Goal: Task Accomplishment & Management: Complete application form

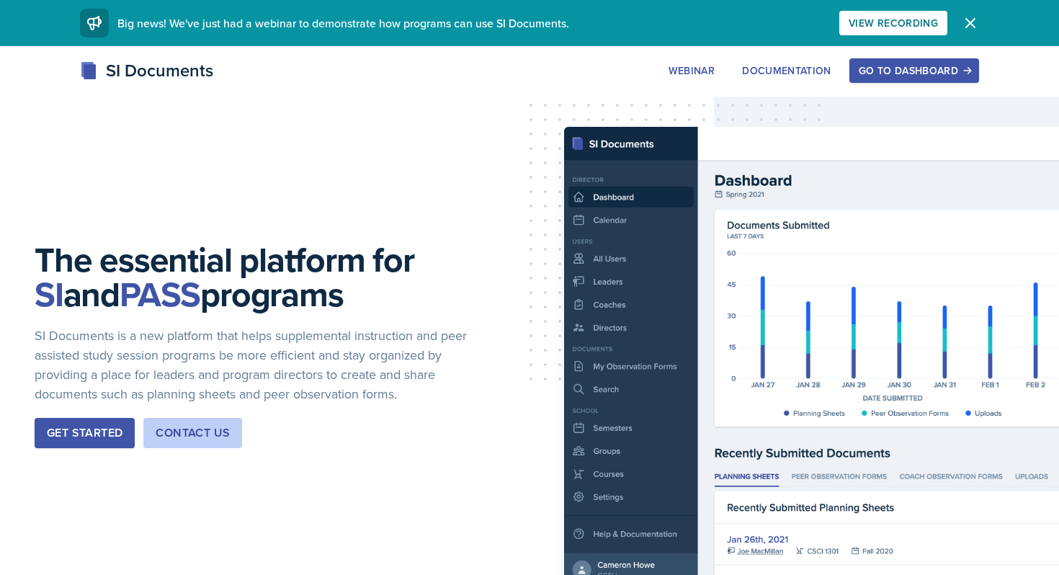
click at [966, 25] on icon "button" at bounding box center [970, 22] width 17 height 17
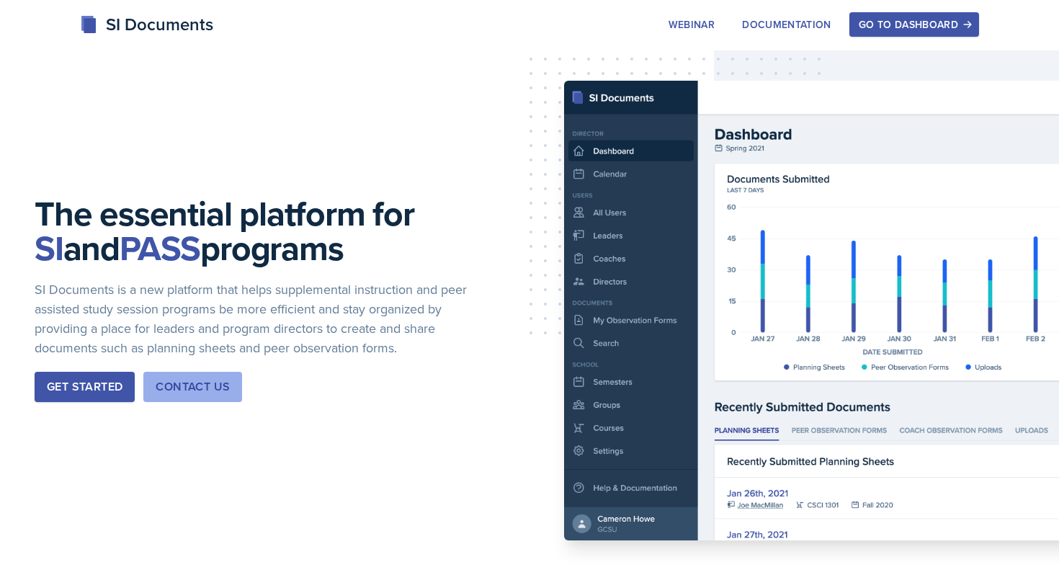
scroll to position [13, 0]
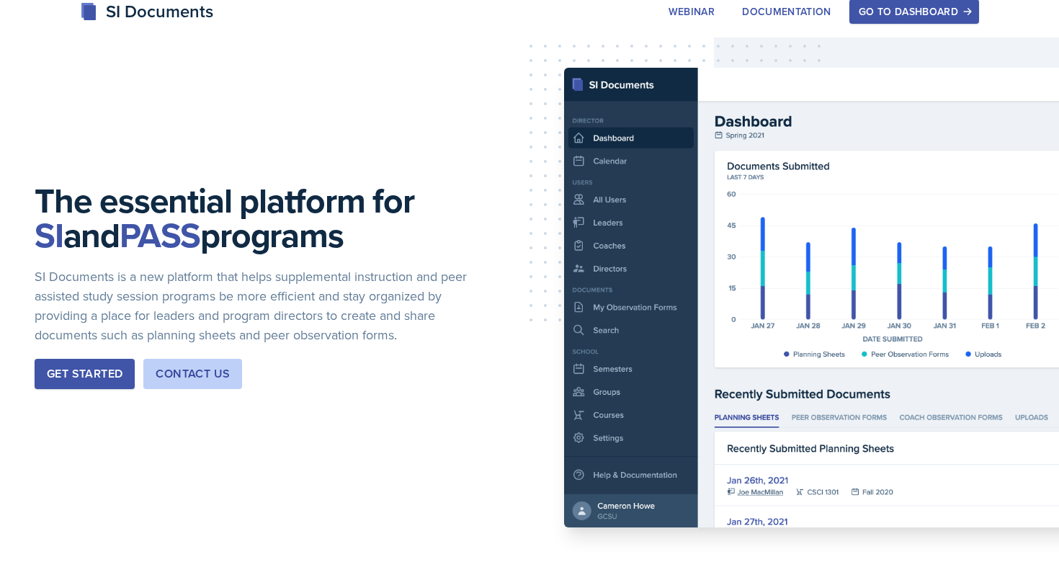
click at [156, 24] on div "SI Documents" at bounding box center [146, 12] width 133 height 26
click at [156, 20] on div "SI Documents" at bounding box center [146, 12] width 133 height 26
click at [96, 383] on button "Get Started" at bounding box center [85, 374] width 100 height 30
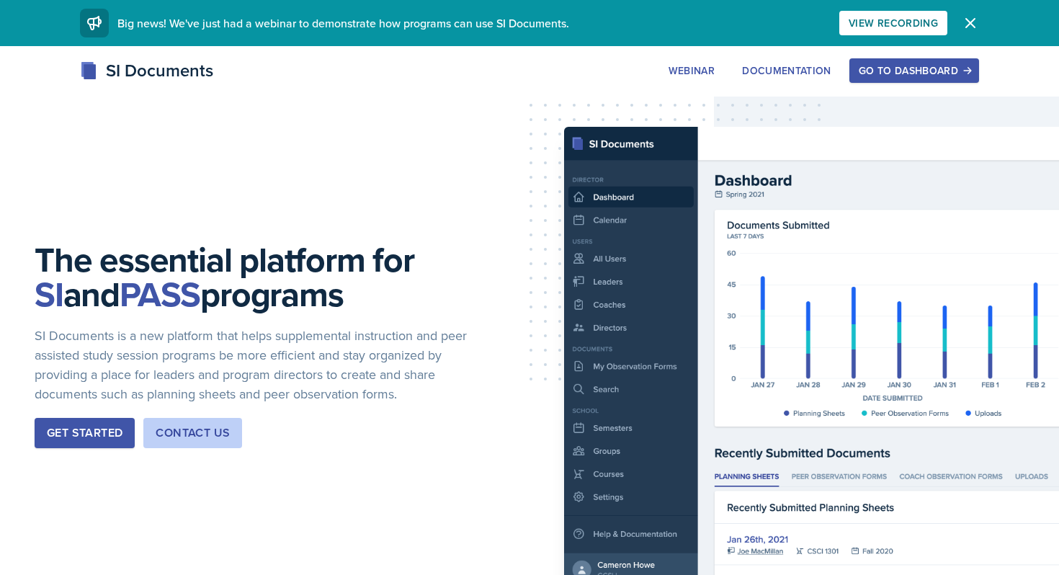
scroll to position [13, 0]
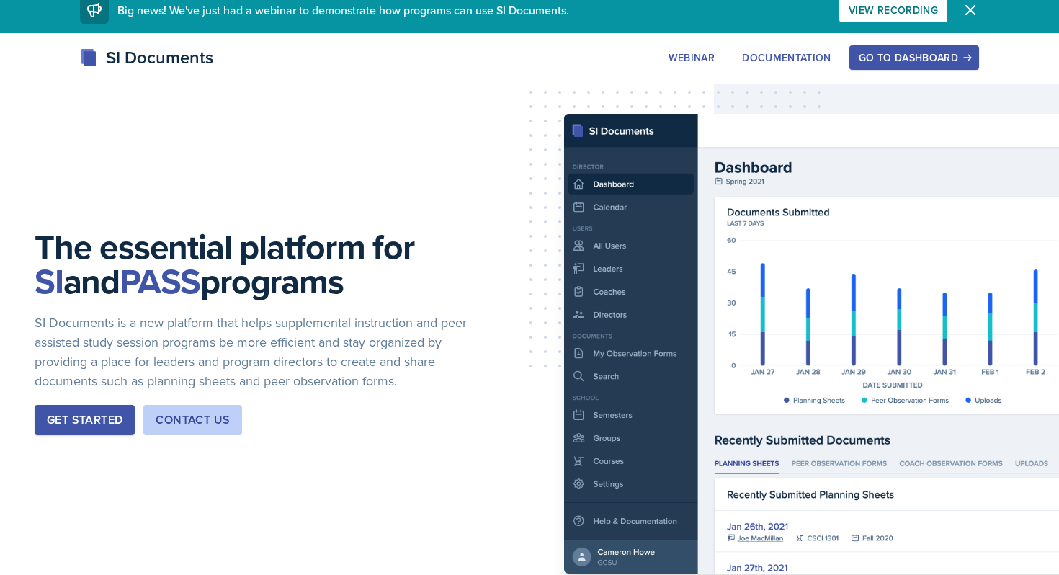
click at [967, 0] on button "Dismiss" at bounding box center [970, 10] width 29 height 29
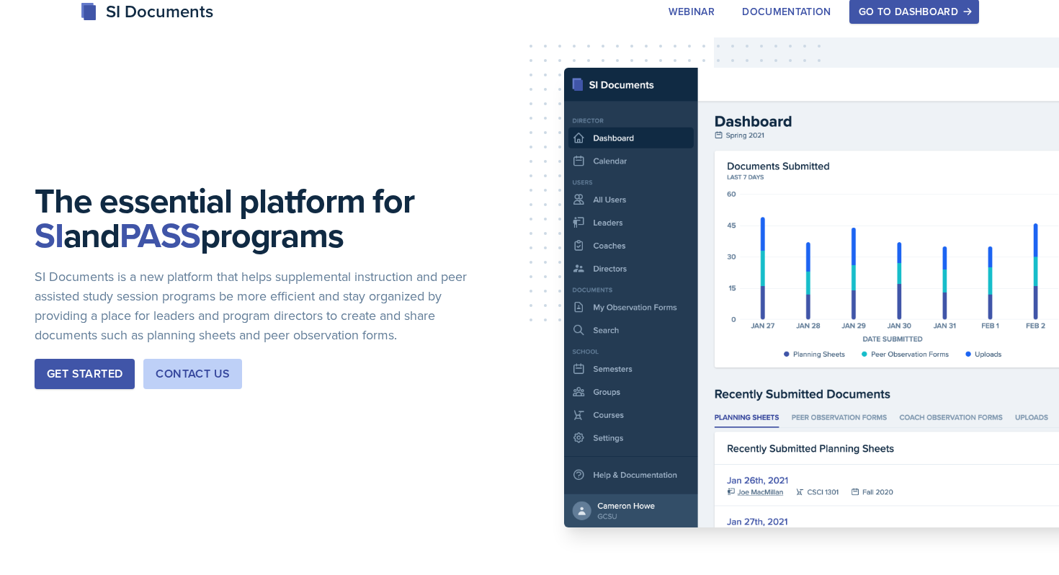
scroll to position [0, 0]
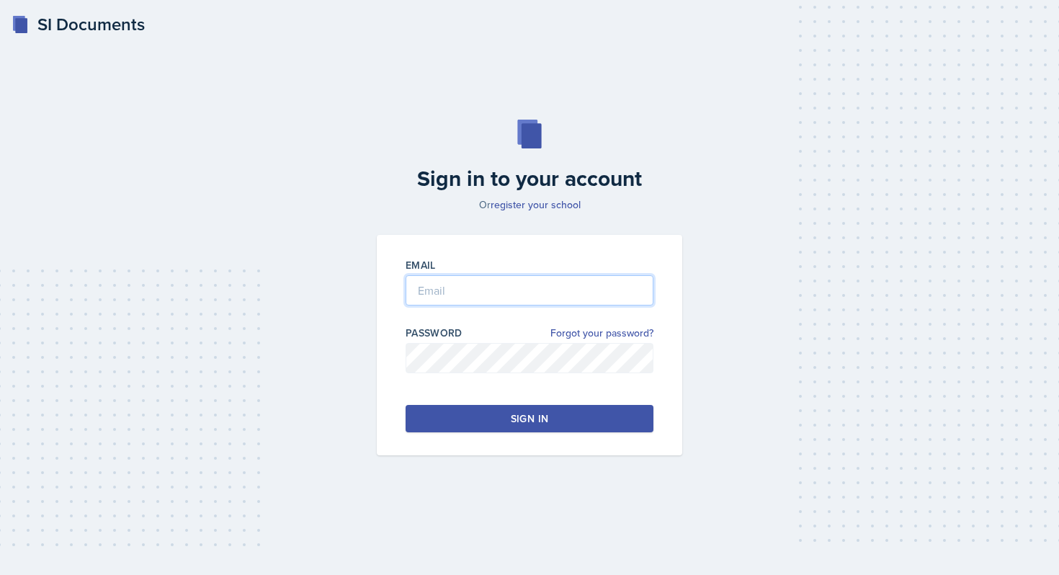
type input "[PERSON_NAME][EMAIL_ADDRESS][PERSON_NAME][DOMAIN_NAME]"
click at [555, 439] on div "Email [PERSON_NAME][EMAIL_ADDRESS][PERSON_NAME][DOMAIN_NAME] Password Forgot yo…" at bounding box center [529, 345] width 305 height 220
click at [560, 403] on div "Email [PERSON_NAME][EMAIL_ADDRESS][PERSON_NAME][DOMAIN_NAME] Password Forgot yo…" at bounding box center [529, 345] width 305 height 220
click at [560, 412] on button "Sign in" at bounding box center [530, 418] width 248 height 27
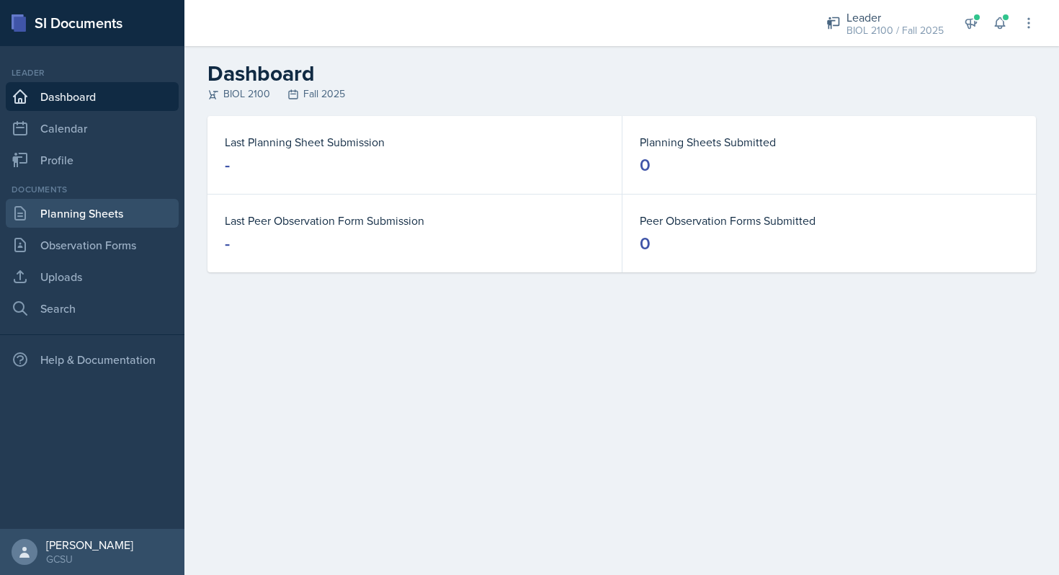
click at [107, 219] on link "Planning Sheets" at bounding box center [92, 213] width 173 height 29
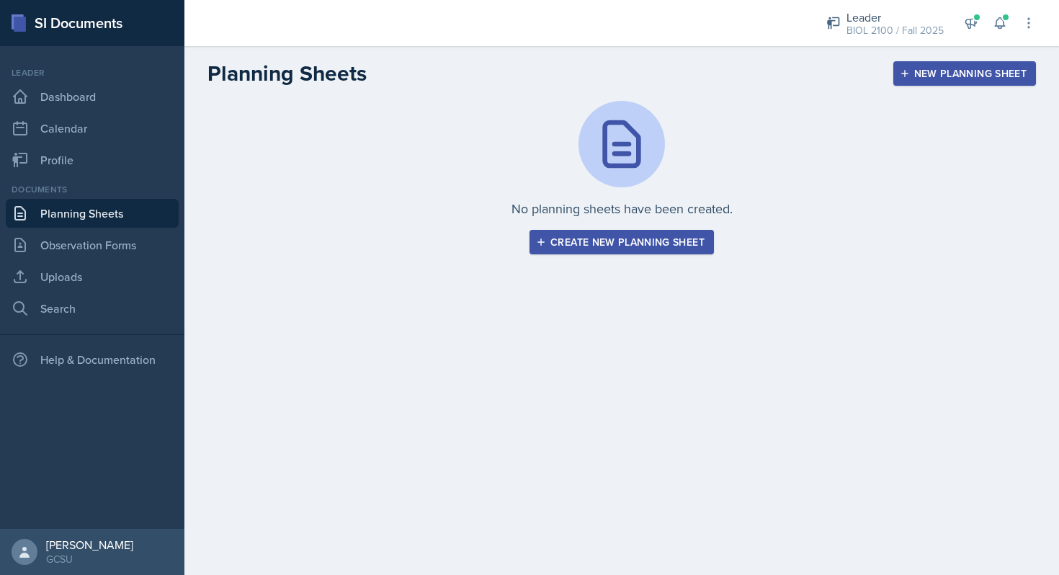
click at [623, 241] on div "Create new planning sheet" at bounding box center [622, 242] width 166 height 12
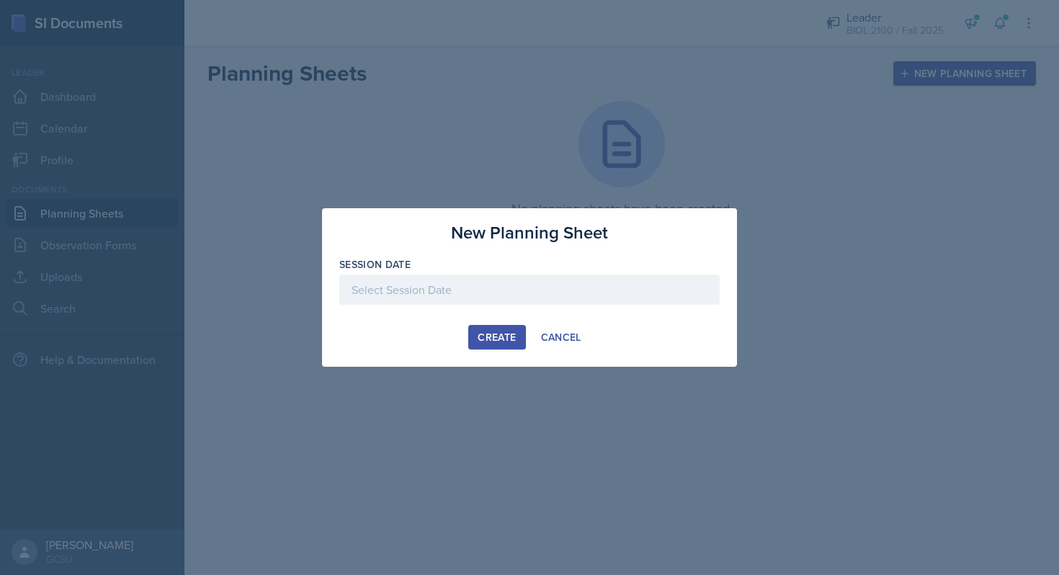
click at [539, 286] on div at bounding box center [529, 289] width 380 height 30
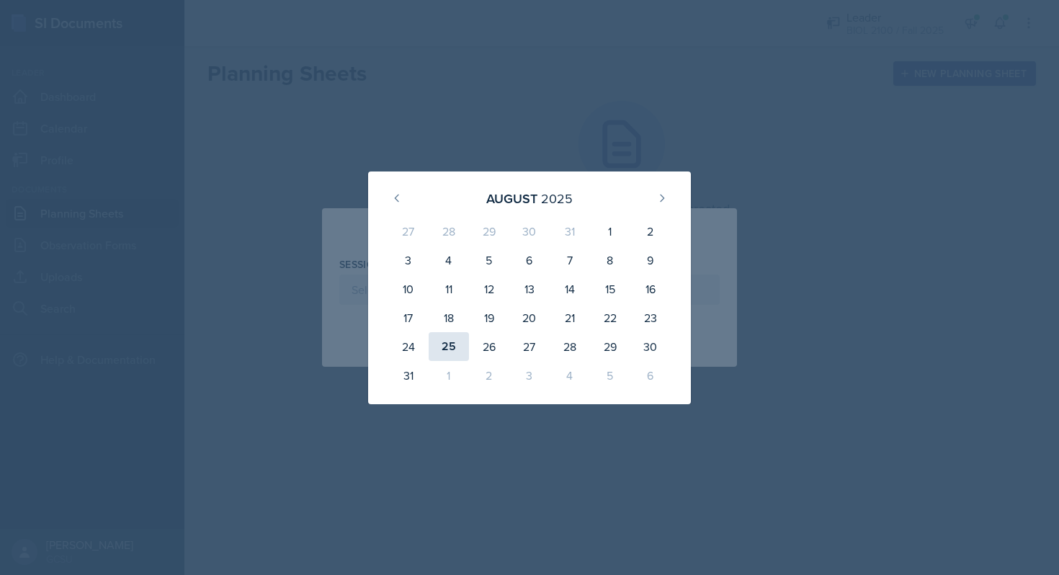
click at [449, 353] on div "25" at bounding box center [449, 346] width 40 height 29
type input "[DATE]"
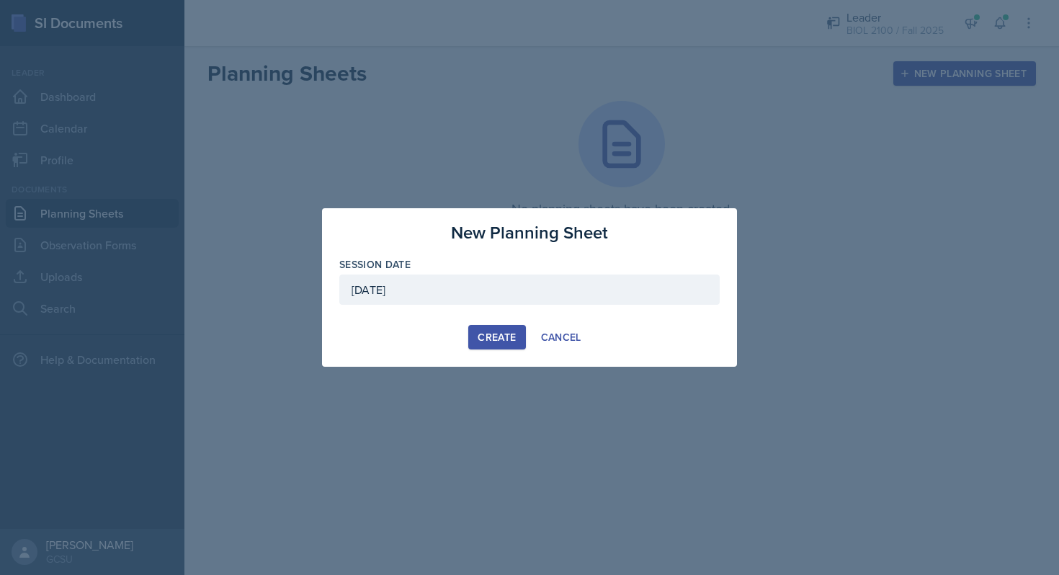
click at [493, 335] on div "Create" at bounding box center [497, 337] width 38 height 12
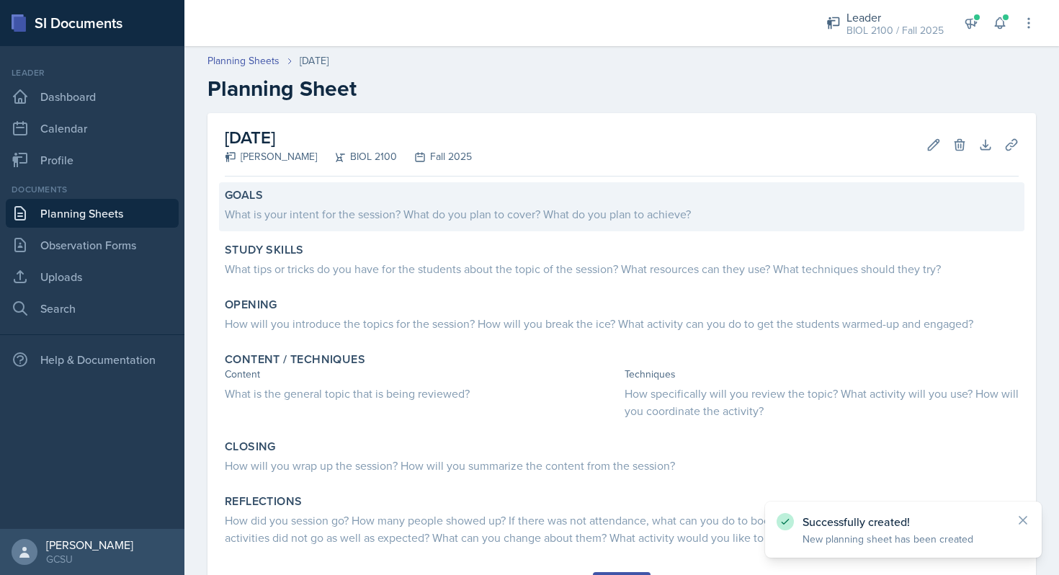
click at [324, 215] on div "What is your intent for the session? What do you plan to cover? What do you pla…" at bounding box center [622, 213] width 794 height 17
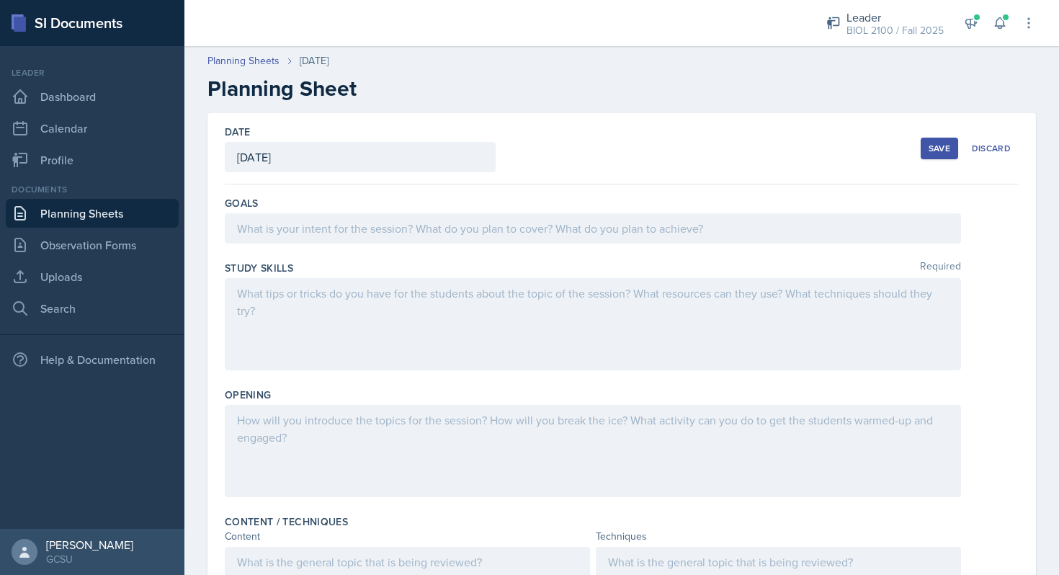
click at [323, 227] on div at bounding box center [593, 228] width 736 height 30
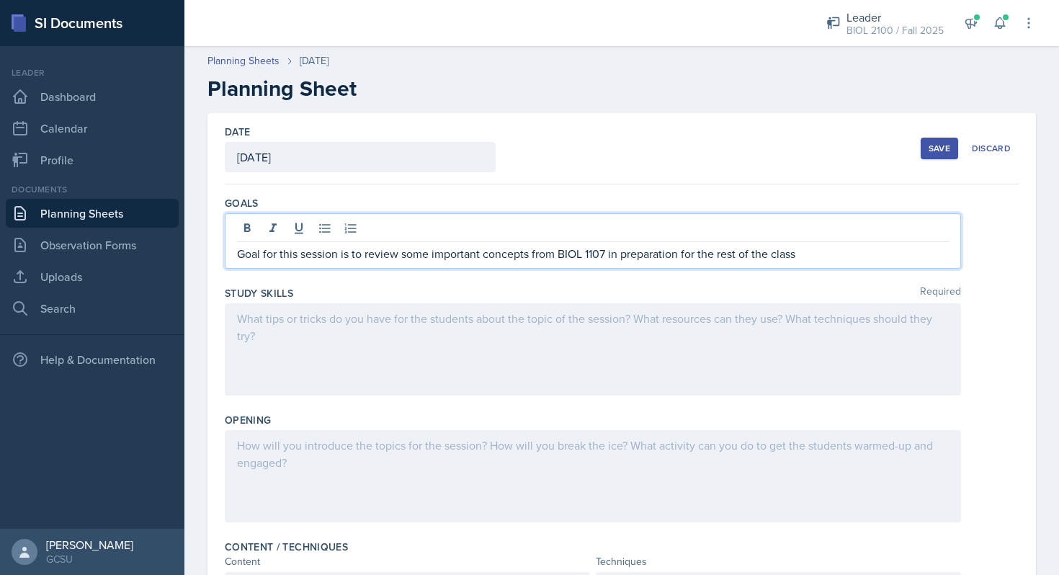
click at [833, 253] on p "Goal for this session is to review some important concepts from BIOL 1107 in pr…" at bounding box center [593, 253] width 712 height 17
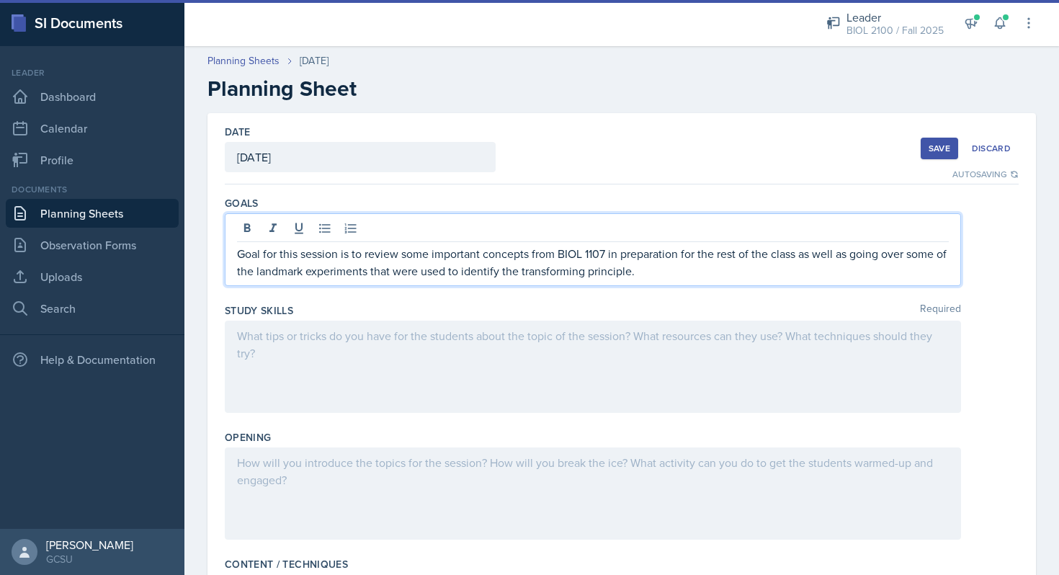
click at [712, 337] on div at bounding box center [593, 367] width 736 height 92
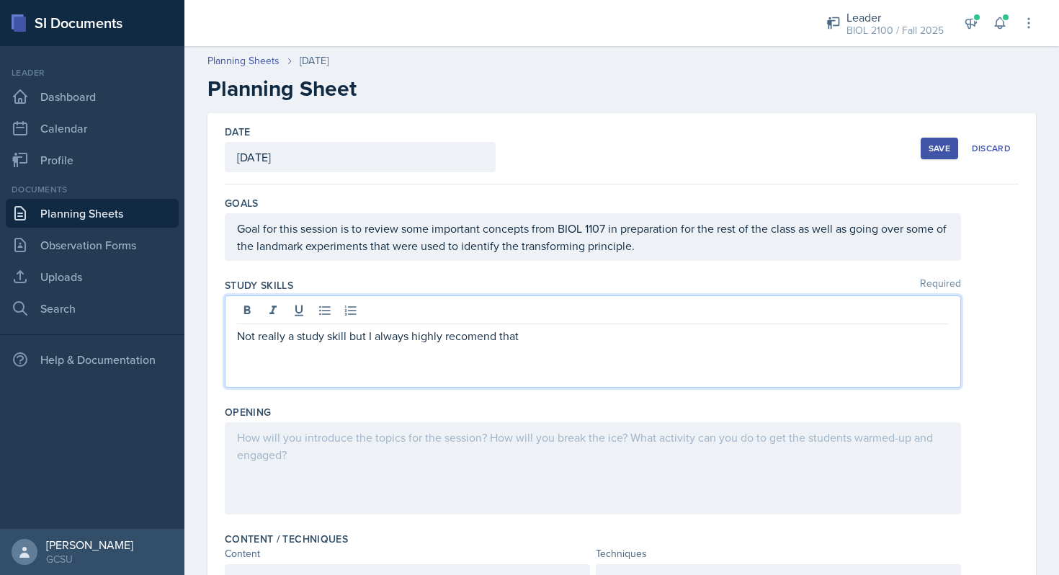
click at [463, 337] on p "Not really a study skill but I always highly recomend that" at bounding box center [593, 335] width 712 height 17
click at [602, 335] on p "Not really a study skill but I always highly reccomend that" at bounding box center [593, 335] width 712 height 17
click at [470, 340] on p "Not really a study skill but I always highly reccomend that student" at bounding box center [593, 335] width 712 height 17
click at [617, 341] on p "Not really a study skill but I always highly recommend that student" at bounding box center [593, 335] width 712 height 17
click at [880, 329] on p "Not really a study skill but I always highly recommend that students look over …" at bounding box center [593, 335] width 712 height 17
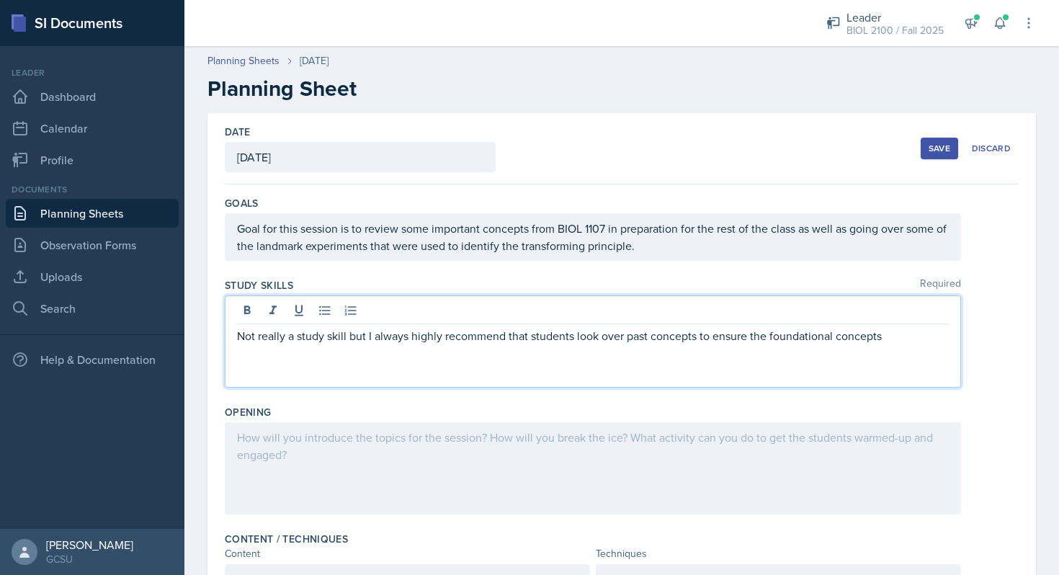
click at [891, 331] on p "Not really a study skill but I always highly recommend that students look over …" at bounding box center [593, 335] width 712 height 17
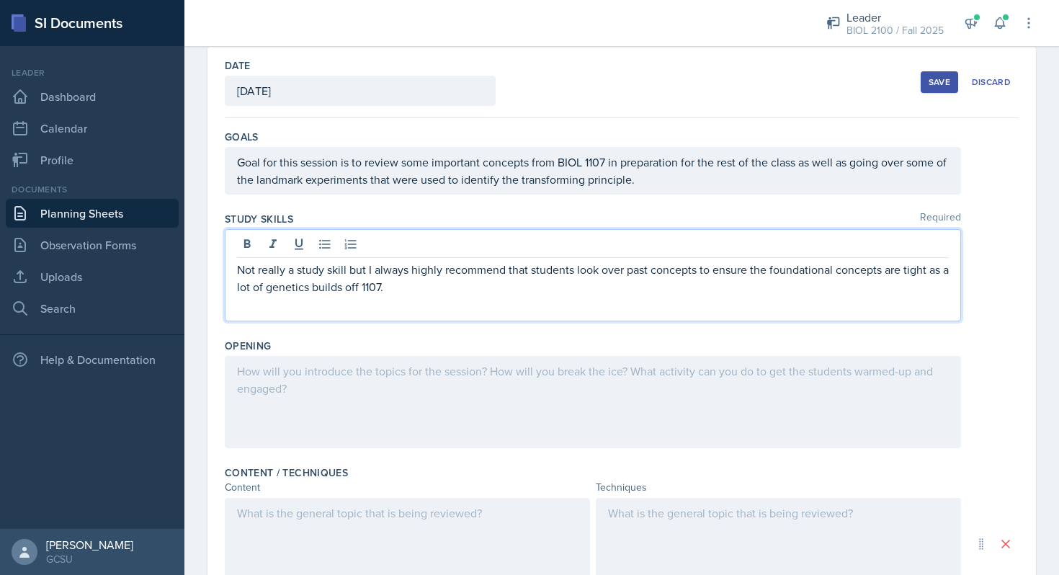
click at [789, 411] on div at bounding box center [593, 402] width 736 height 92
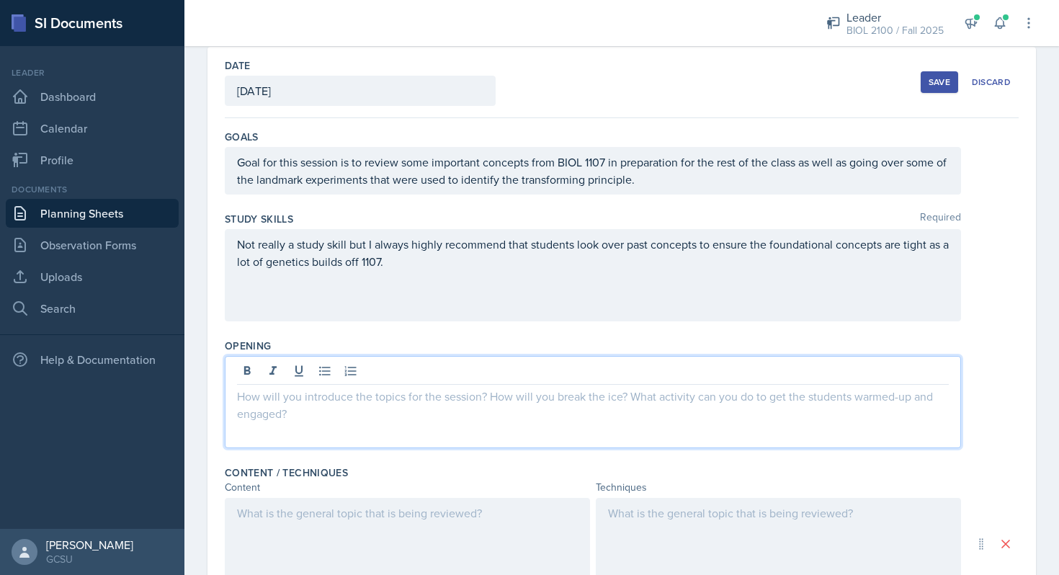
scroll to position [91, 0]
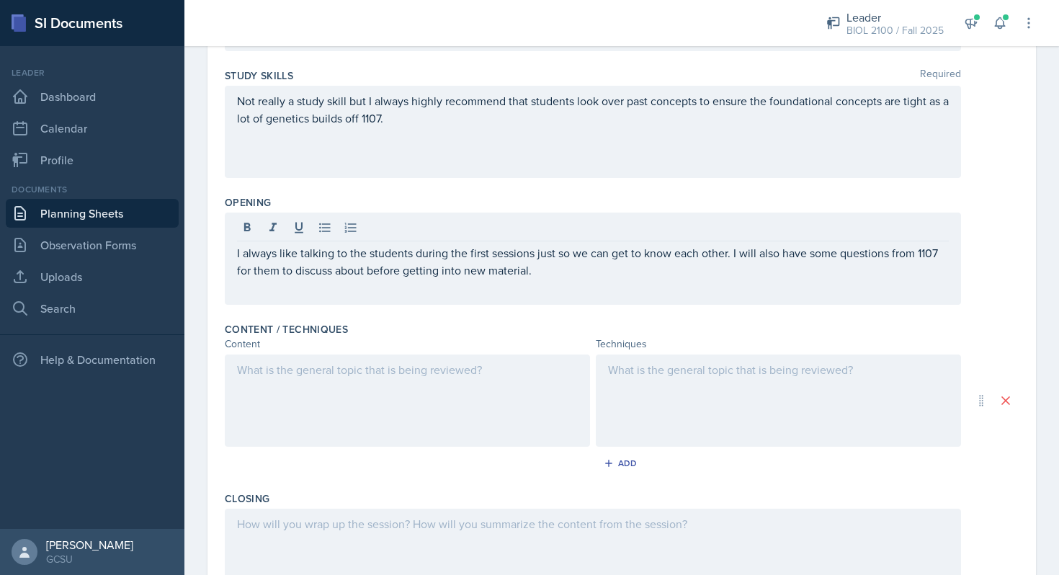
click at [461, 439] on div at bounding box center [407, 400] width 365 height 92
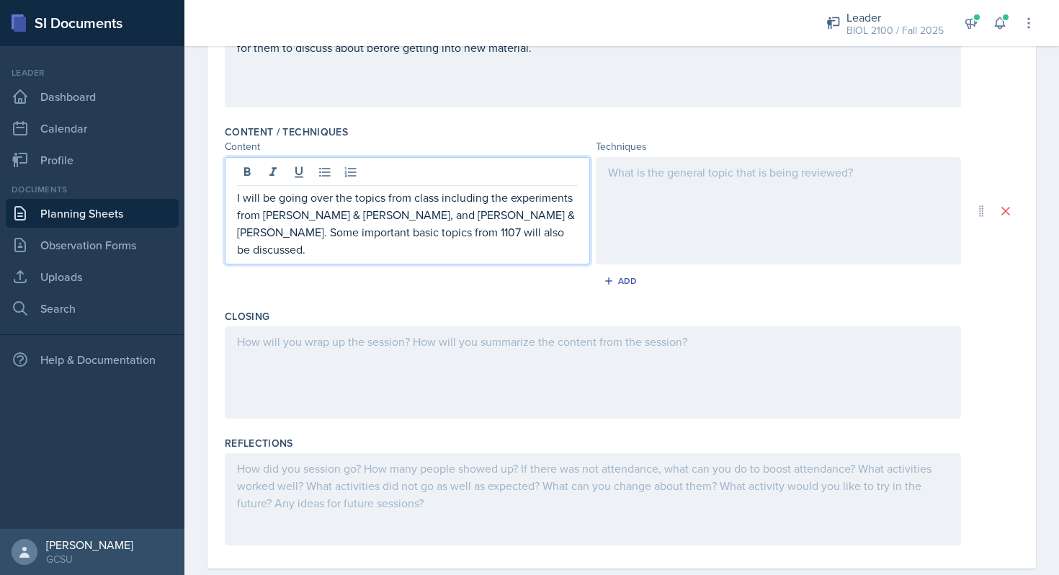
scroll to position [420, 0]
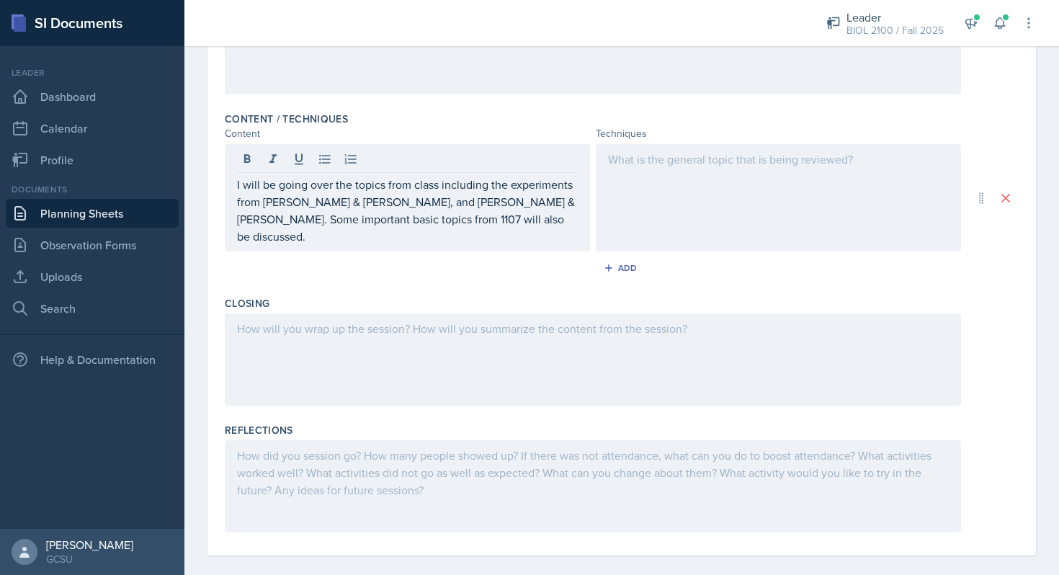
click at [644, 198] on div at bounding box center [778, 197] width 365 height 107
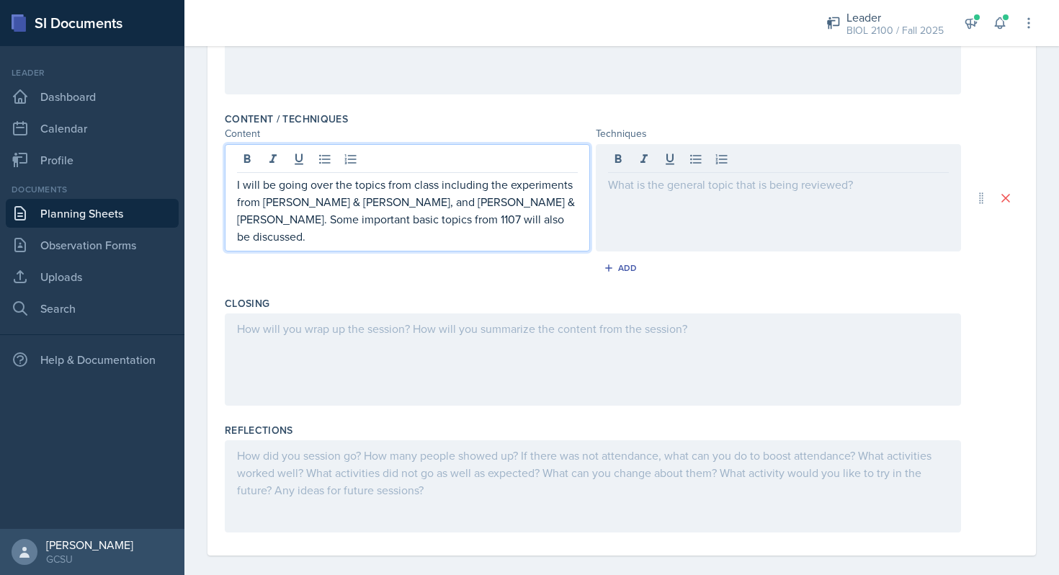
click at [519, 200] on p "I will be going over the topics from class including the experiments from [PERS…" at bounding box center [407, 210] width 341 height 69
click at [610, 190] on div at bounding box center [778, 197] width 365 height 107
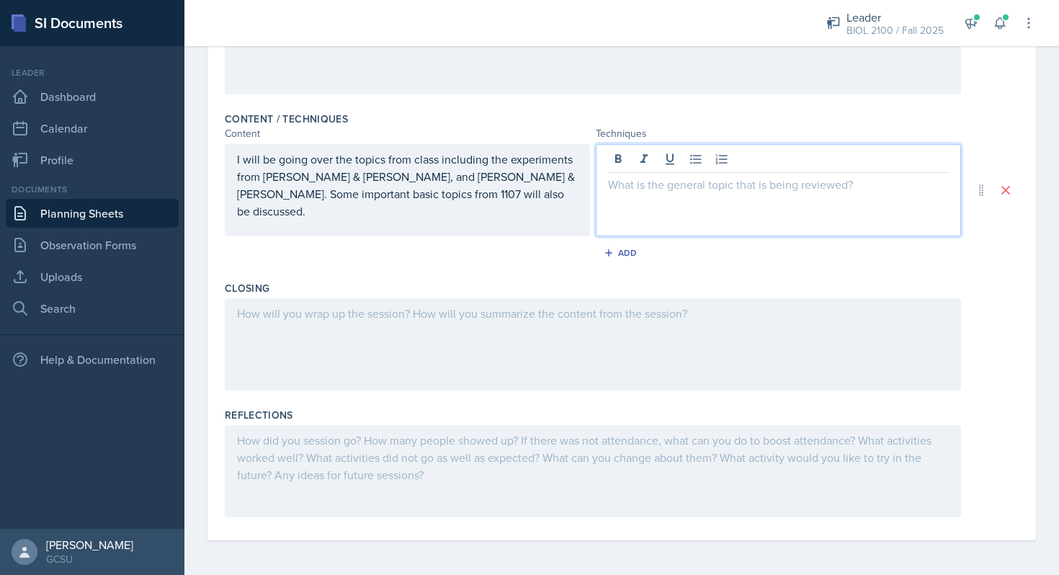
click at [659, 195] on div at bounding box center [778, 190] width 365 height 92
click at [639, 192] on p at bounding box center [778, 184] width 341 height 17
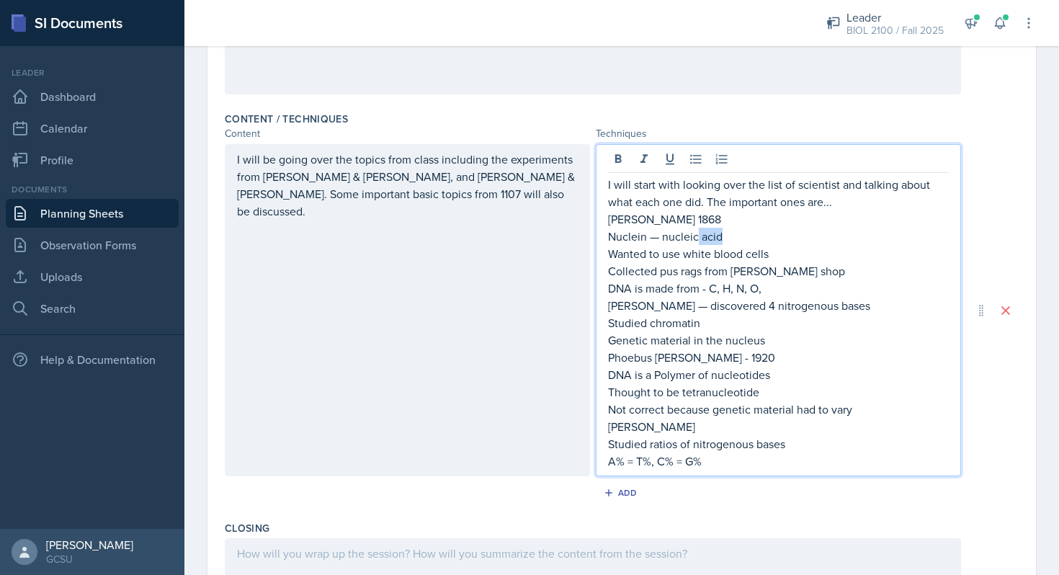
drag, startPoint x: 729, startPoint y: 233, endPoint x: 698, endPoint y: 233, distance: 31.0
click at [698, 233] on p "Nuclein — nucleic acid" at bounding box center [778, 236] width 341 height 17
click at [604, 252] on div "I will start with looking over the list of scientist and talking about what eac…" at bounding box center [778, 310] width 365 height 332
click at [605, 233] on div "I will start with looking over the list of scientist and talking about what eac…" at bounding box center [778, 310] width 365 height 332
click at [610, 240] on p "Nuclein — nucleic acid" at bounding box center [778, 236] width 341 height 17
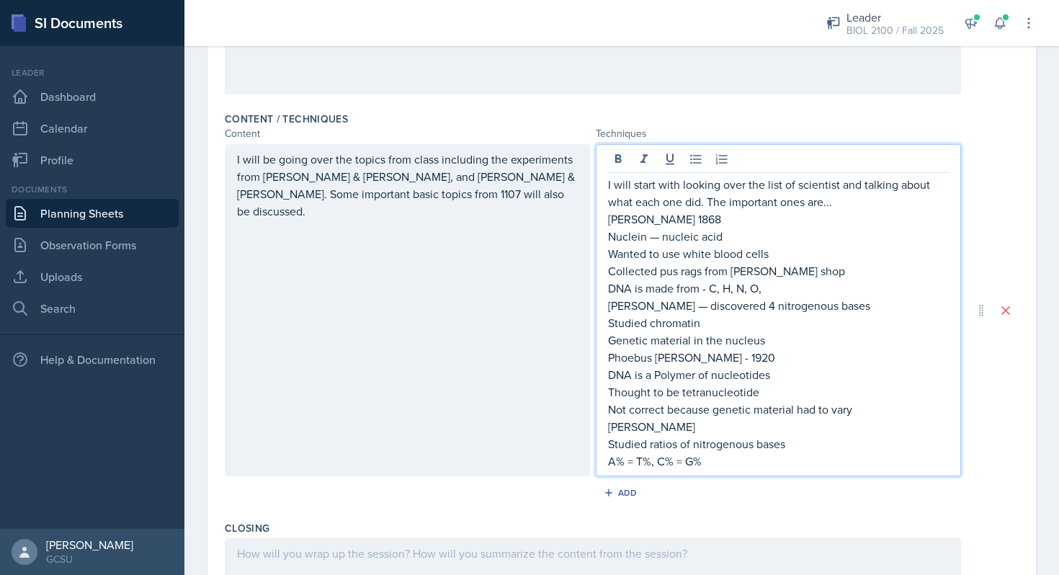
drag, startPoint x: 764, startPoint y: 287, endPoint x: 591, endPoint y: 294, distance: 173.0
click at [591, 294] on div "I will be going over the topics from class including the experiments from [PERS…" at bounding box center [593, 310] width 736 height 332
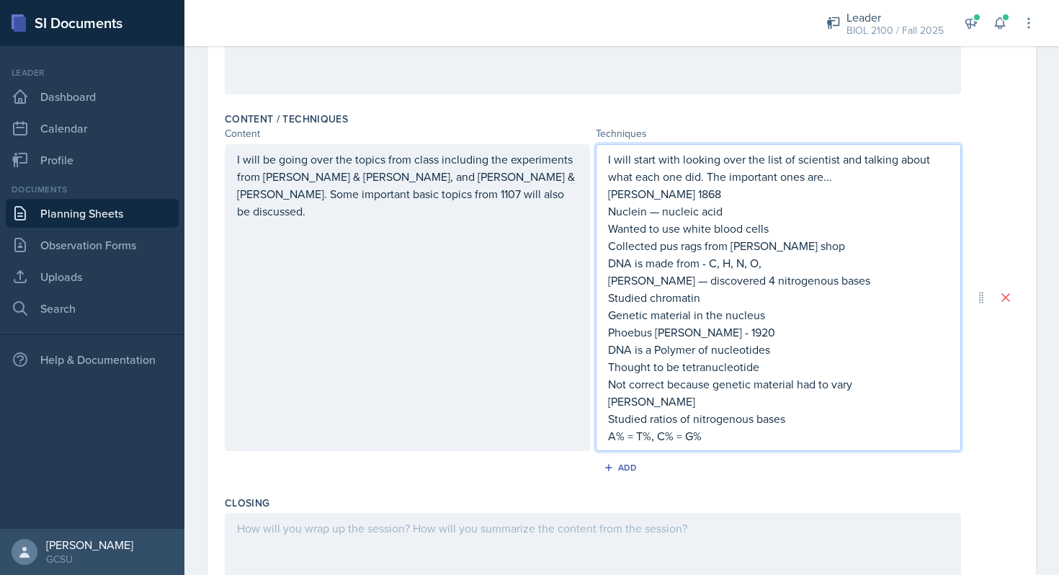
scroll to position [395, 0]
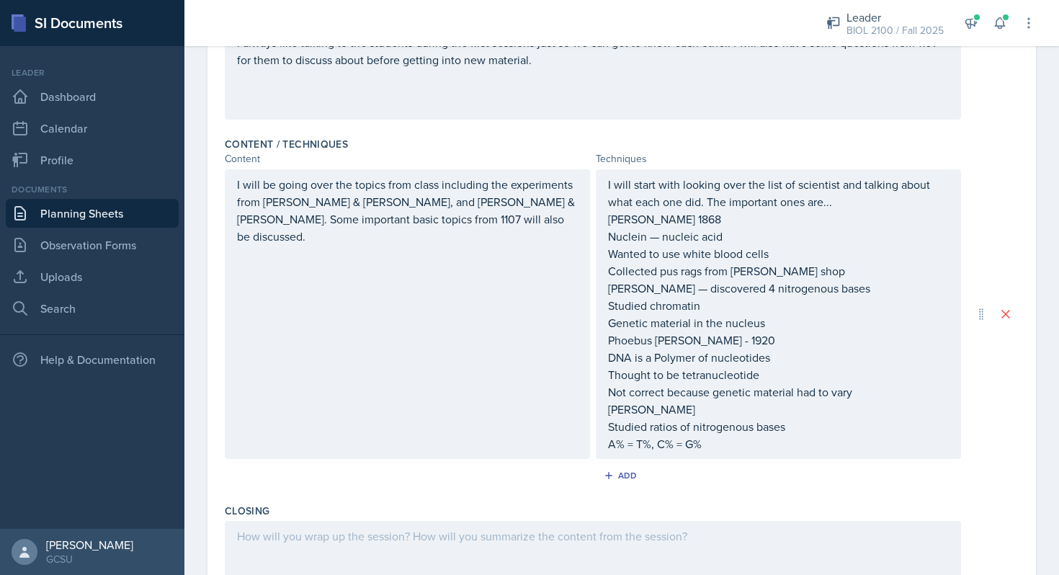
click at [604, 236] on div "I will start with looking over the list of scientist and talking about what eac…" at bounding box center [778, 314] width 365 height 290
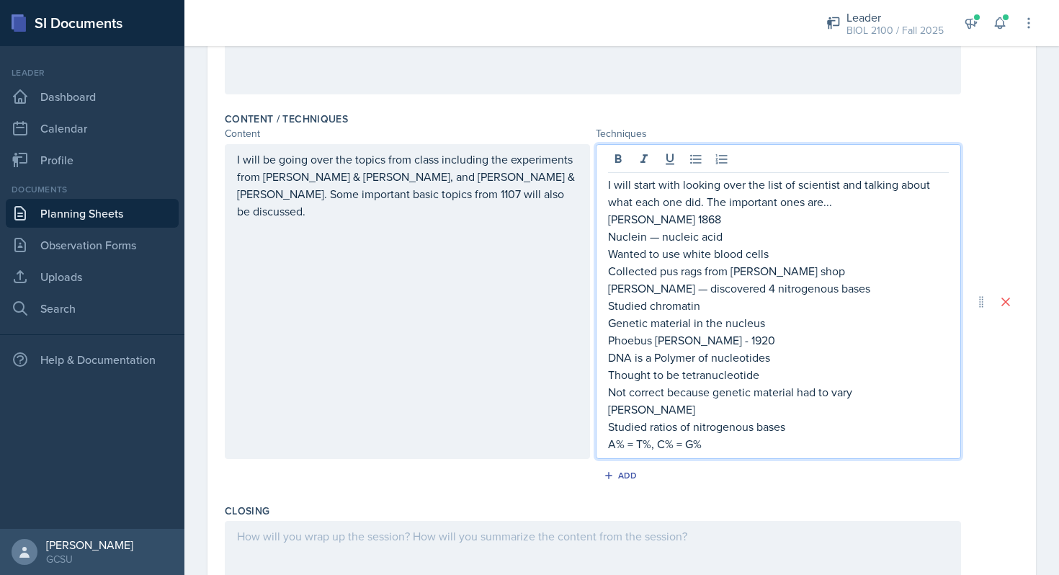
click at [614, 241] on p "Nuclein — nucleic acid" at bounding box center [778, 236] width 341 height 17
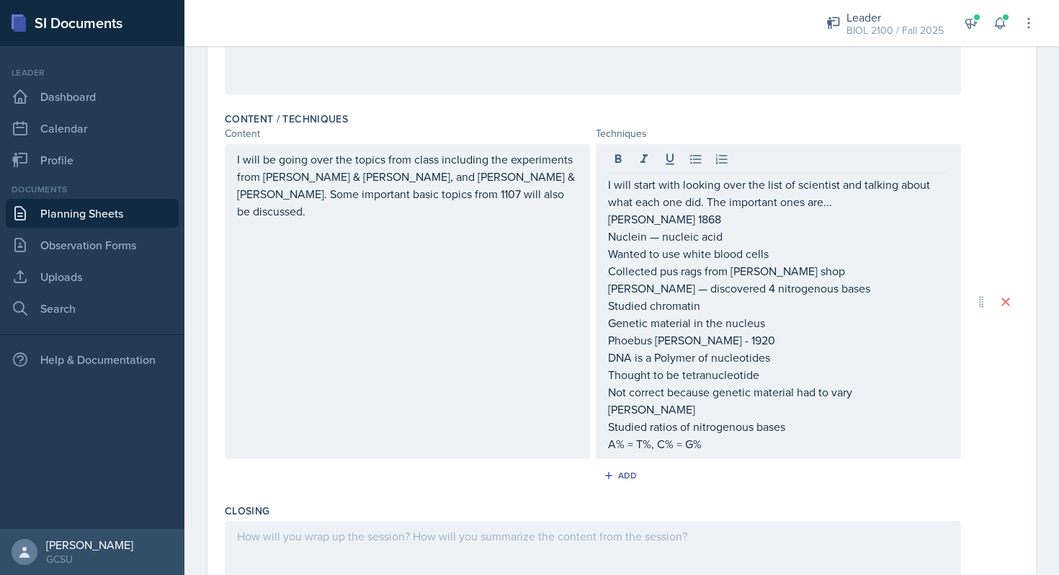
click at [605, 241] on div "I will start with looking over the list of scientist and talking about what eac…" at bounding box center [778, 301] width 365 height 315
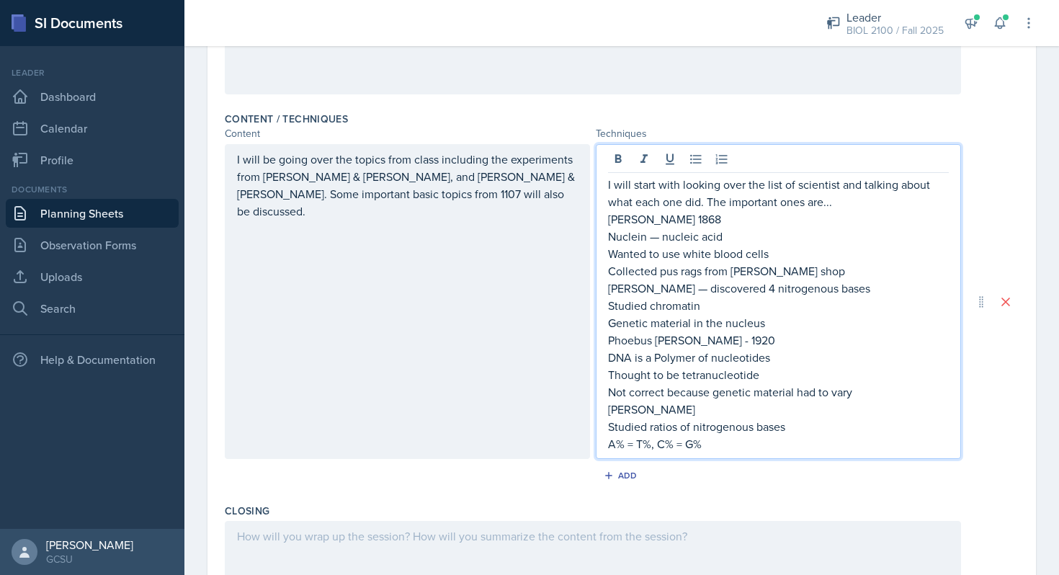
click at [609, 238] on p "Nuclein — nucleic acid" at bounding box center [778, 236] width 341 height 17
click at [609, 256] on p "Wanted to use white blood cells" at bounding box center [778, 253] width 341 height 17
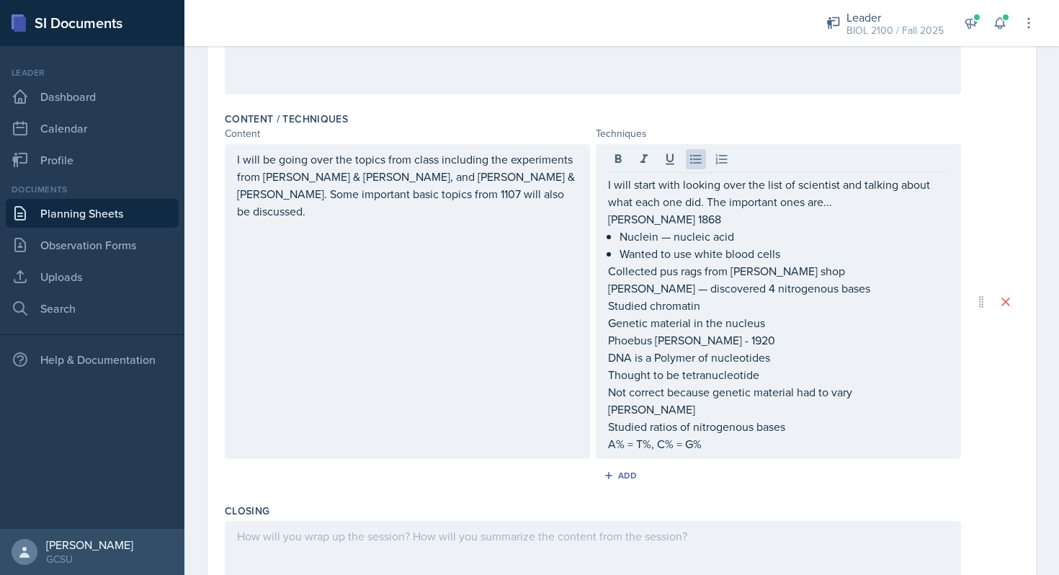
click at [602, 269] on div "I will start with looking over the list of scientist and talking about what eac…" at bounding box center [778, 301] width 365 height 315
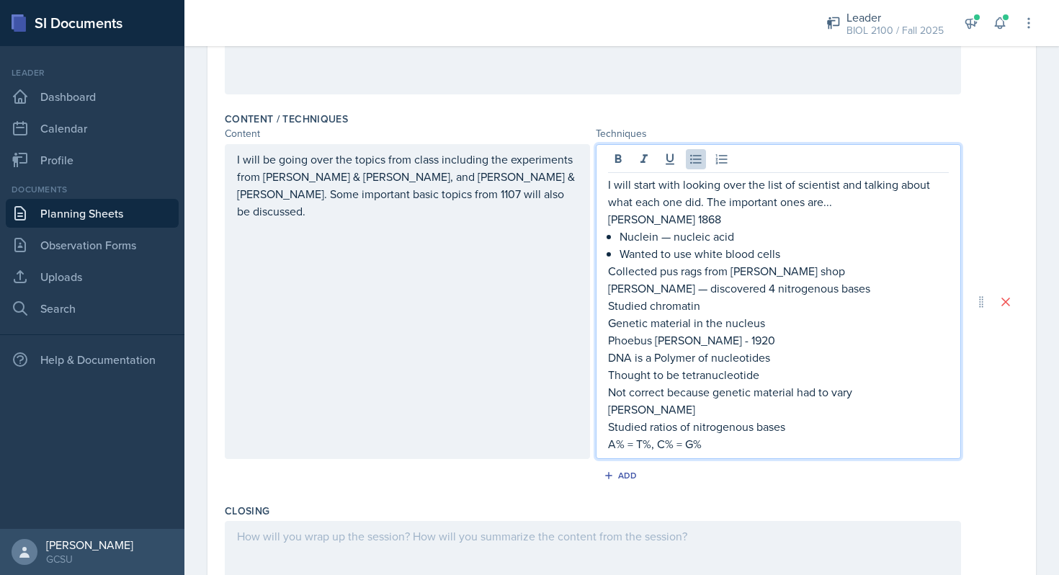
click at [609, 273] on p "Collected pus rags from [PERSON_NAME] shop" at bounding box center [778, 270] width 341 height 17
click at [607, 305] on div "I will start with looking over the list of scientist and talking about what eac…" at bounding box center [778, 301] width 365 height 315
click at [609, 305] on p "Studied chromatin" at bounding box center [778, 305] width 341 height 17
click at [610, 321] on p "Genetic material in the nucleus" at bounding box center [778, 322] width 341 height 17
click at [607, 361] on div "I will start with looking over the list of scientist and talking about what eac…" at bounding box center [778, 301] width 365 height 315
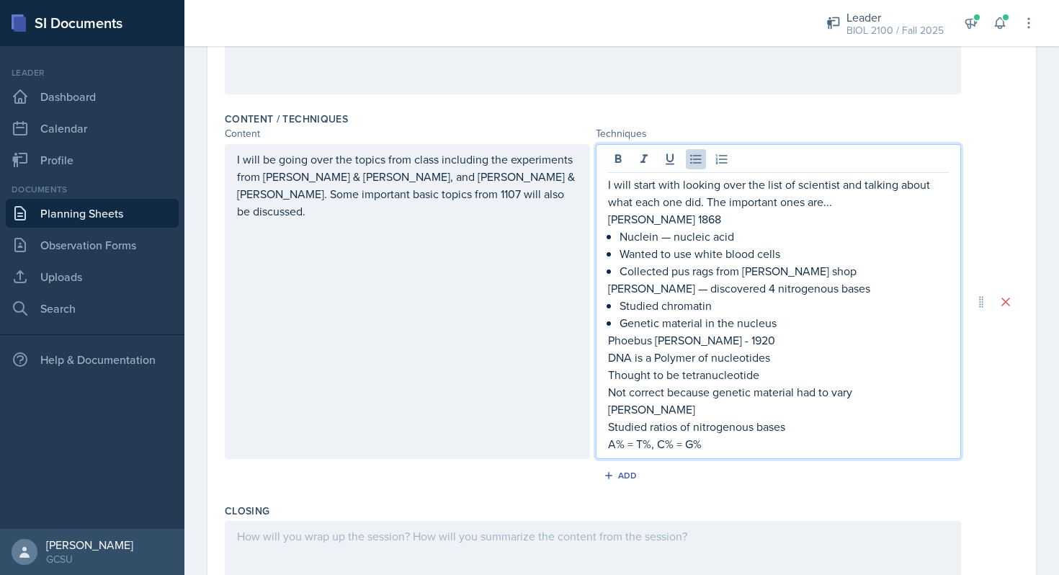
click at [609, 361] on p "DNA is a Polymer of nucleotides" at bounding box center [778, 357] width 341 height 17
click at [608, 374] on p "Thought to be tetranucleotide" at bounding box center [778, 374] width 341 height 17
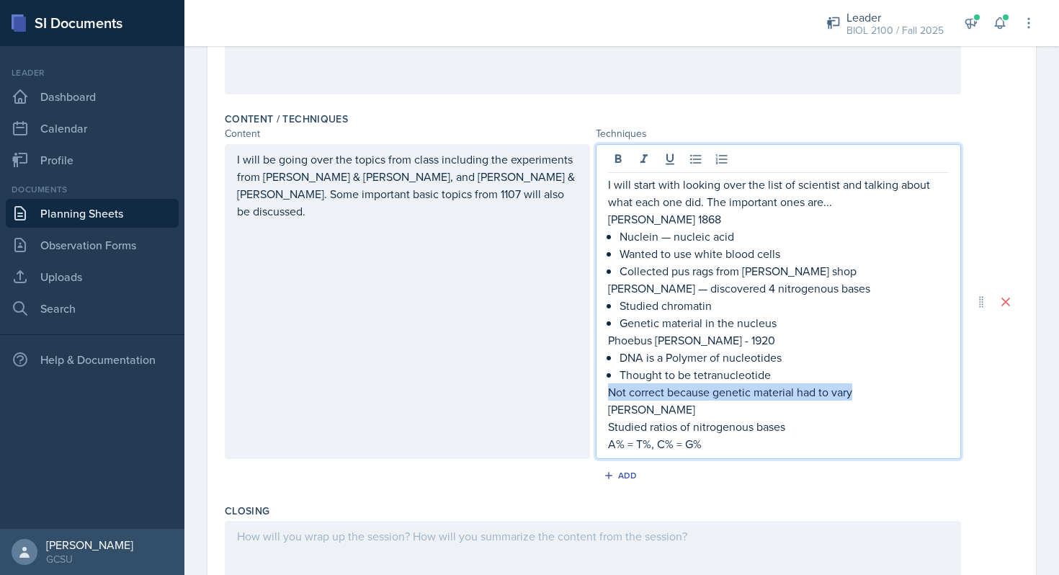
drag, startPoint x: 859, startPoint y: 396, endPoint x: 604, endPoint y: 391, distance: 254.3
click at [604, 391] on div "I will start with looking over the list of scientist and talking about what eac…" at bounding box center [778, 301] width 365 height 315
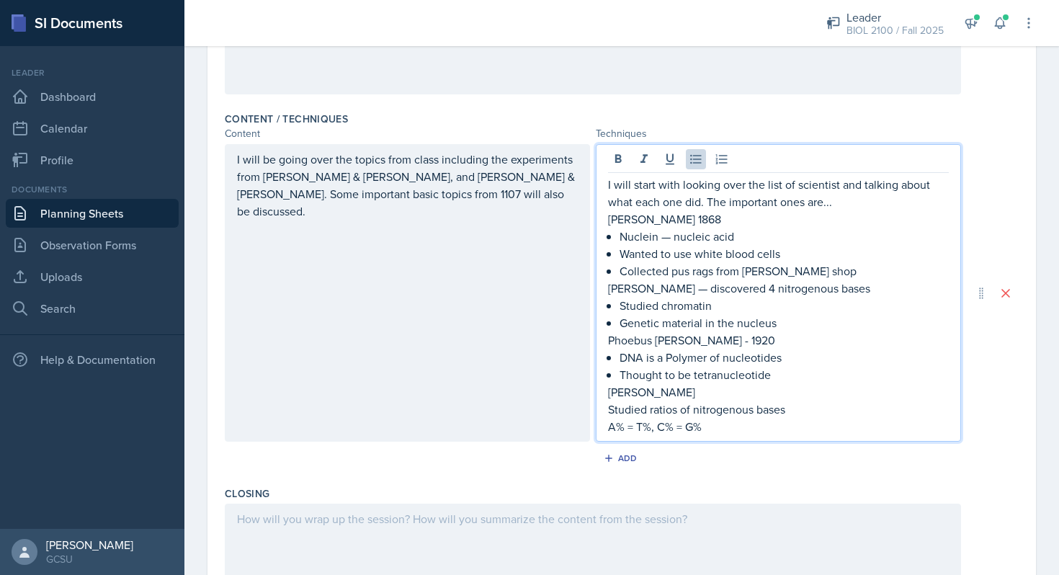
click at [609, 413] on p "Studied ratios of nitrogenous bases" at bounding box center [778, 409] width 341 height 17
click at [609, 428] on p "A% = T%, C% = G%" at bounding box center [778, 426] width 341 height 17
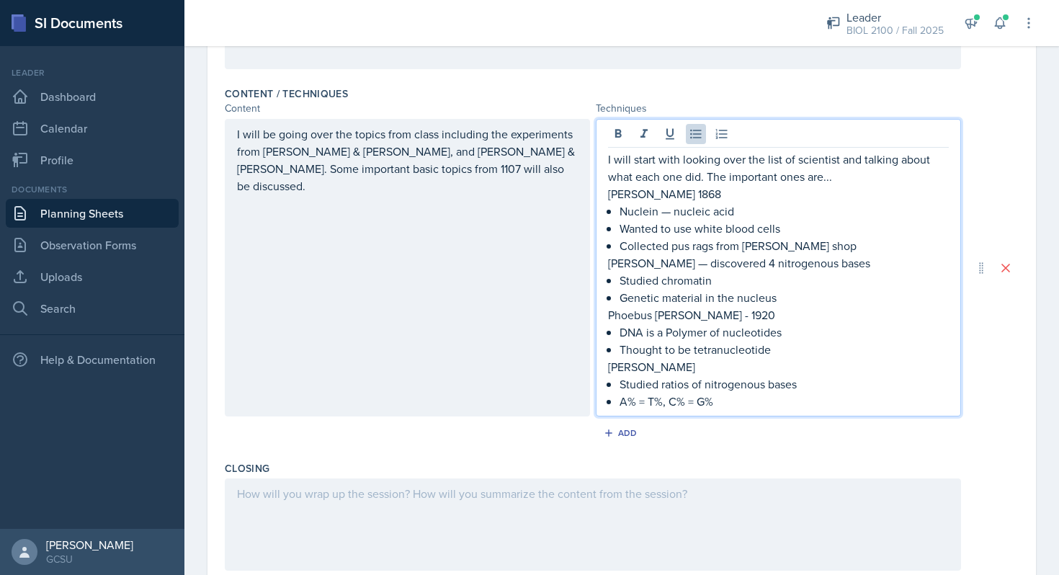
scroll to position [447, 0]
click at [741, 399] on p "A% = T%, C% = G%" at bounding box center [784, 398] width 329 height 17
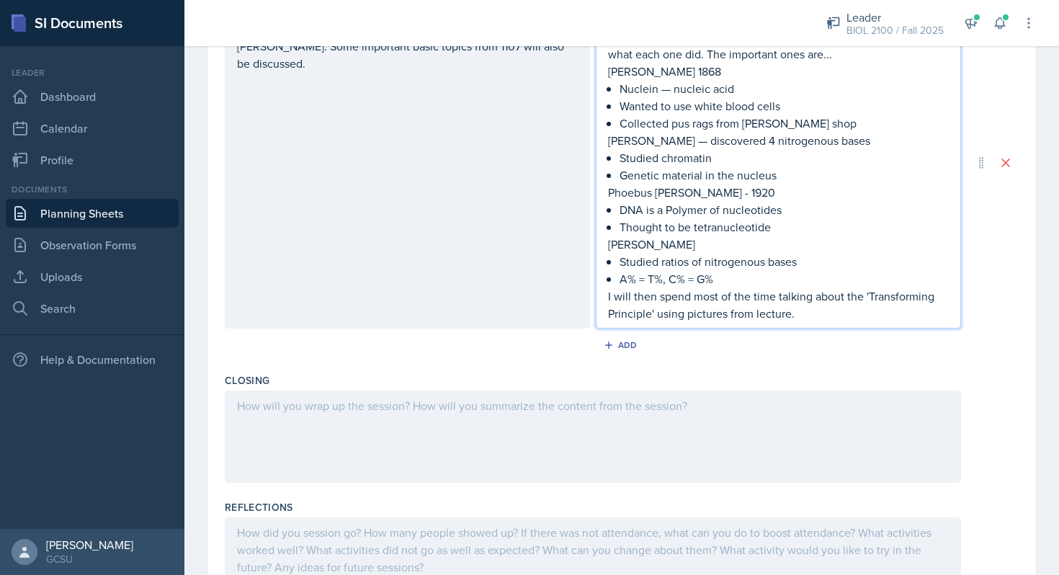
click at [656, 474] on div at bounding box center [593, 436] width 736 height 92
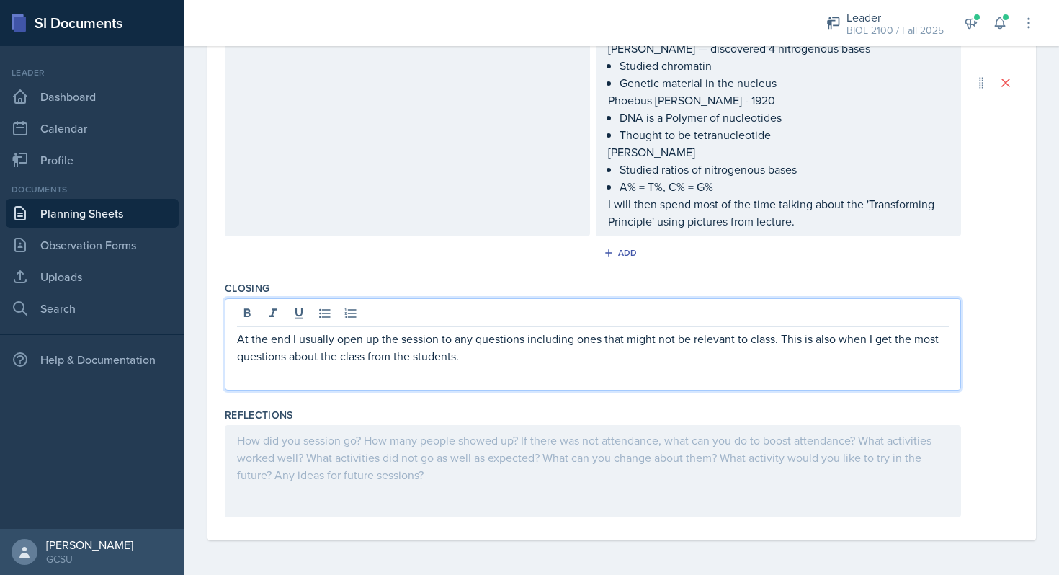
scroll to position [0, 0]
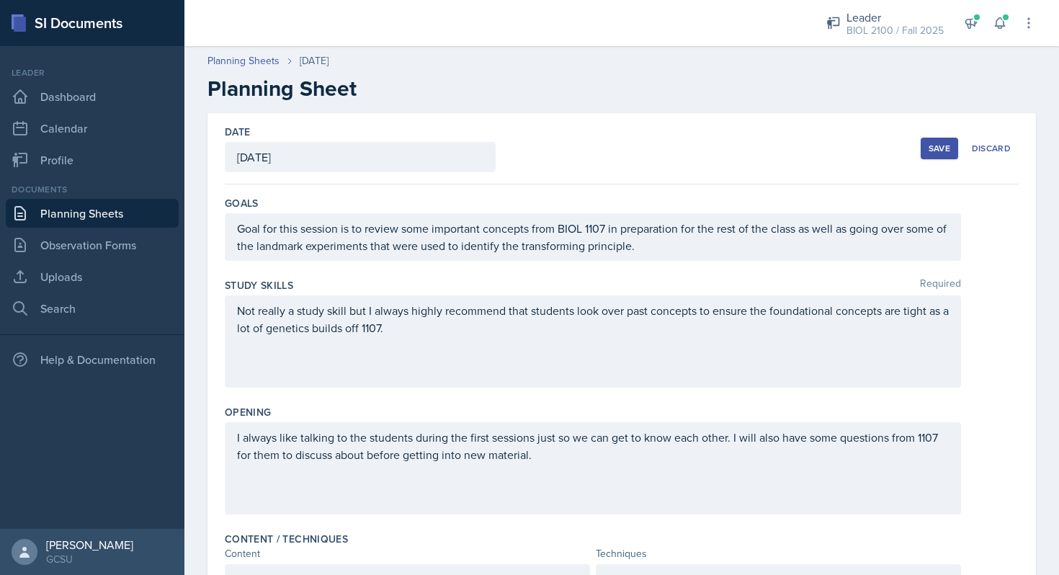
click at [942, 136] on div "Save Discard" at bounding box center [970, 148] width 98 height 33
click at [940, 144] on div "Save" at bounding box center [940, 149] width 22 height 12
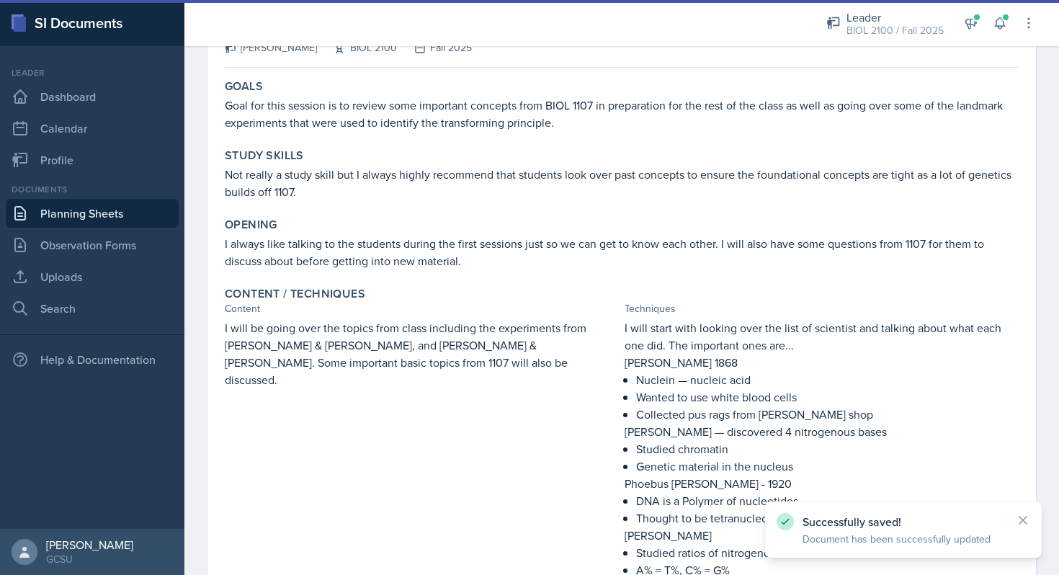
scroll to position [405, 0]
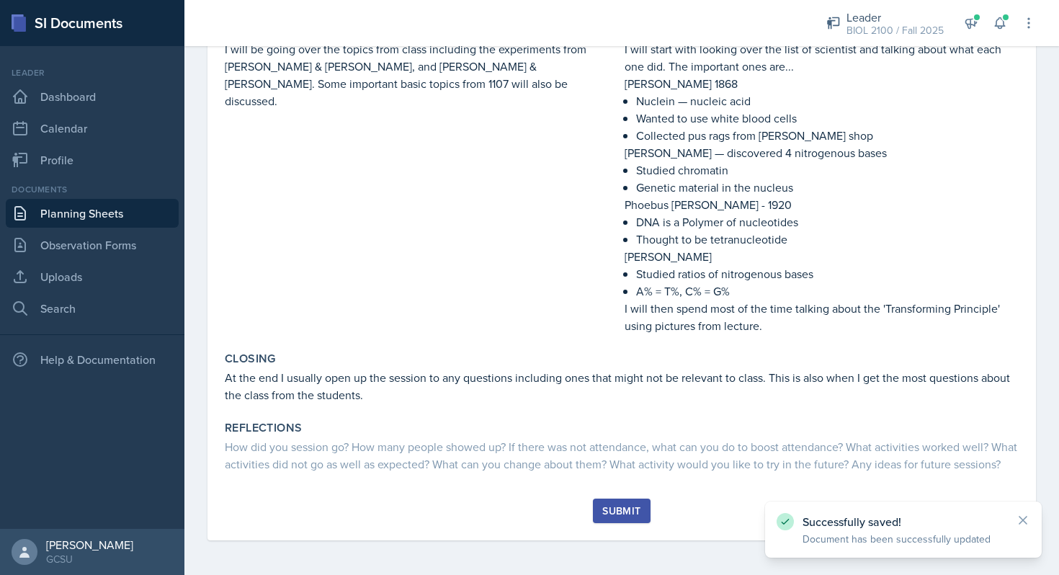
click at [621, 509] on div "Submit" at bounding box center [621, 511] width 38 height 12
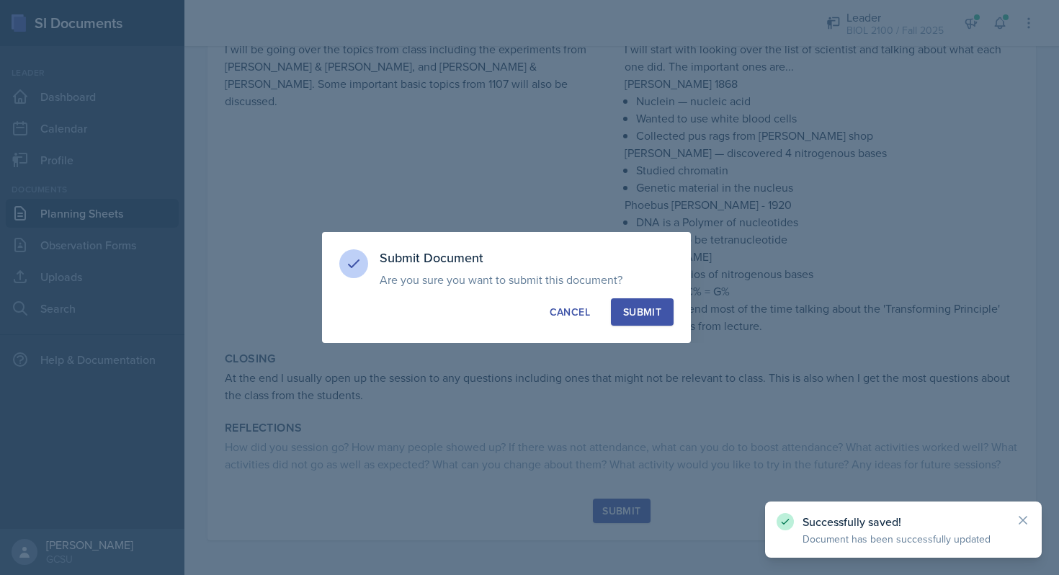
click at [645, 315] on div "Submit" at bounding box center [642, 312] width 38 height 14
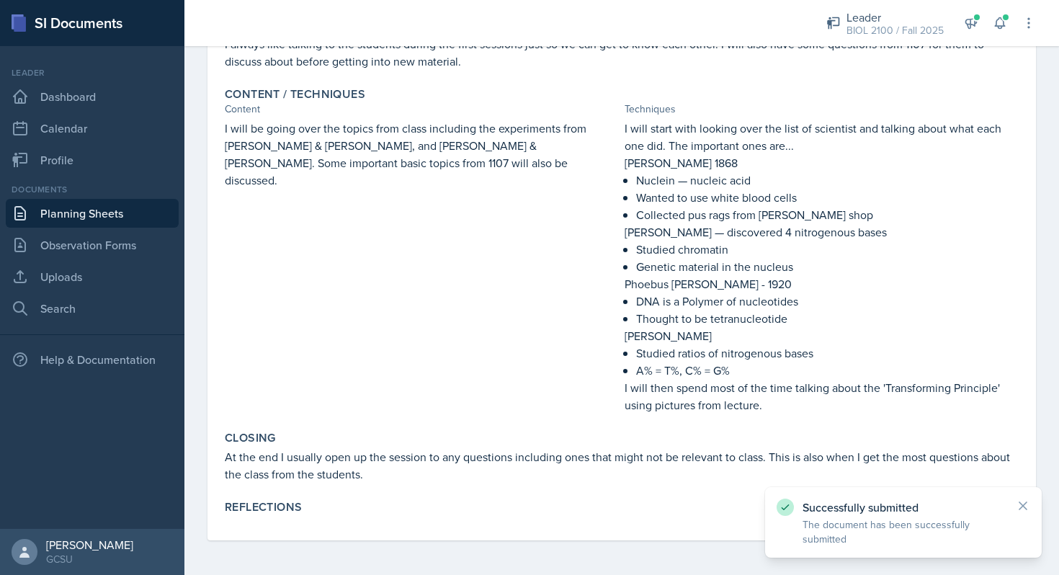
scroll to position [308, 0]
